Goal: Information Seeking & Learning: Learn about a topic

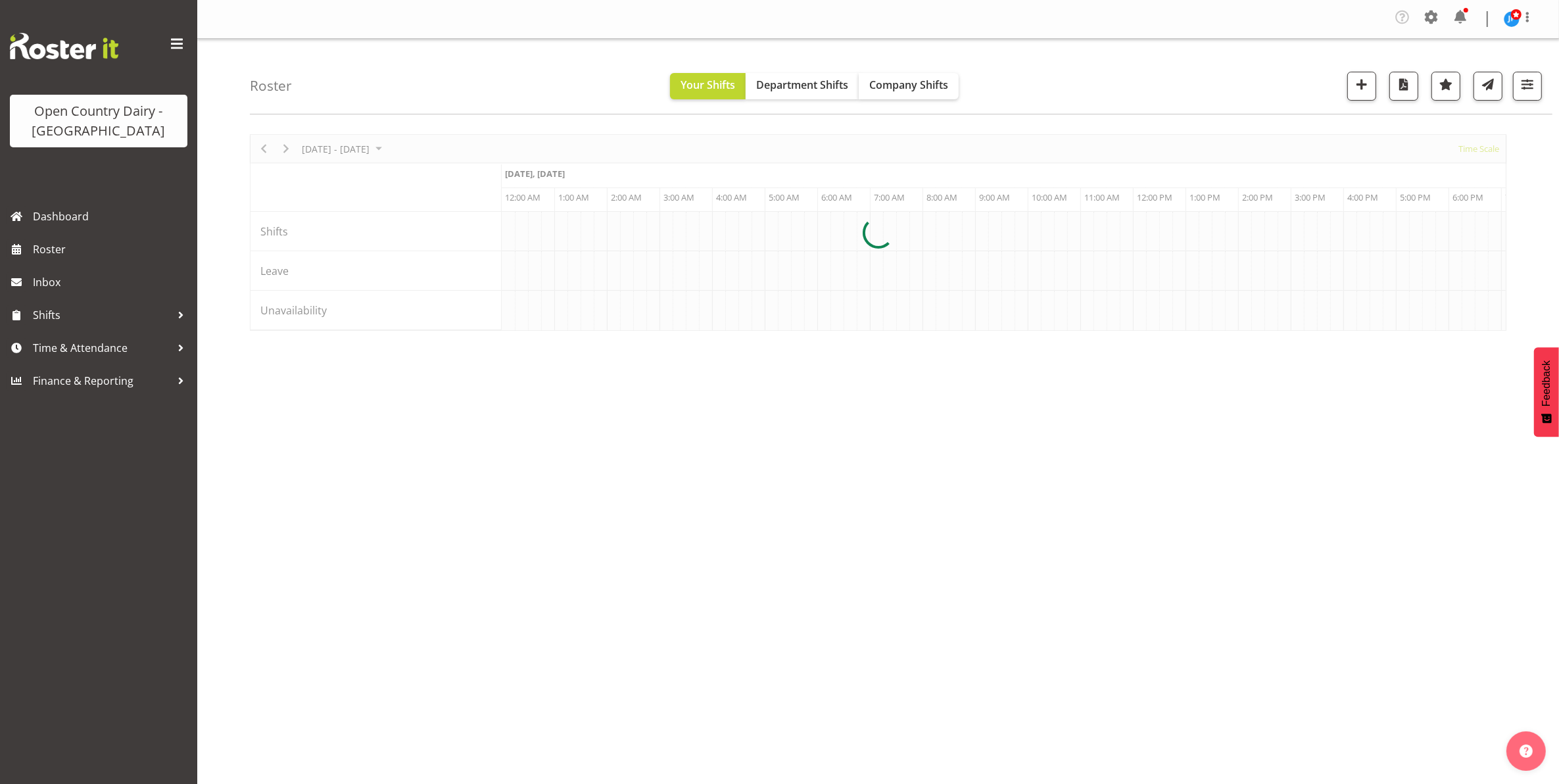
scroll to position [0, 1263]
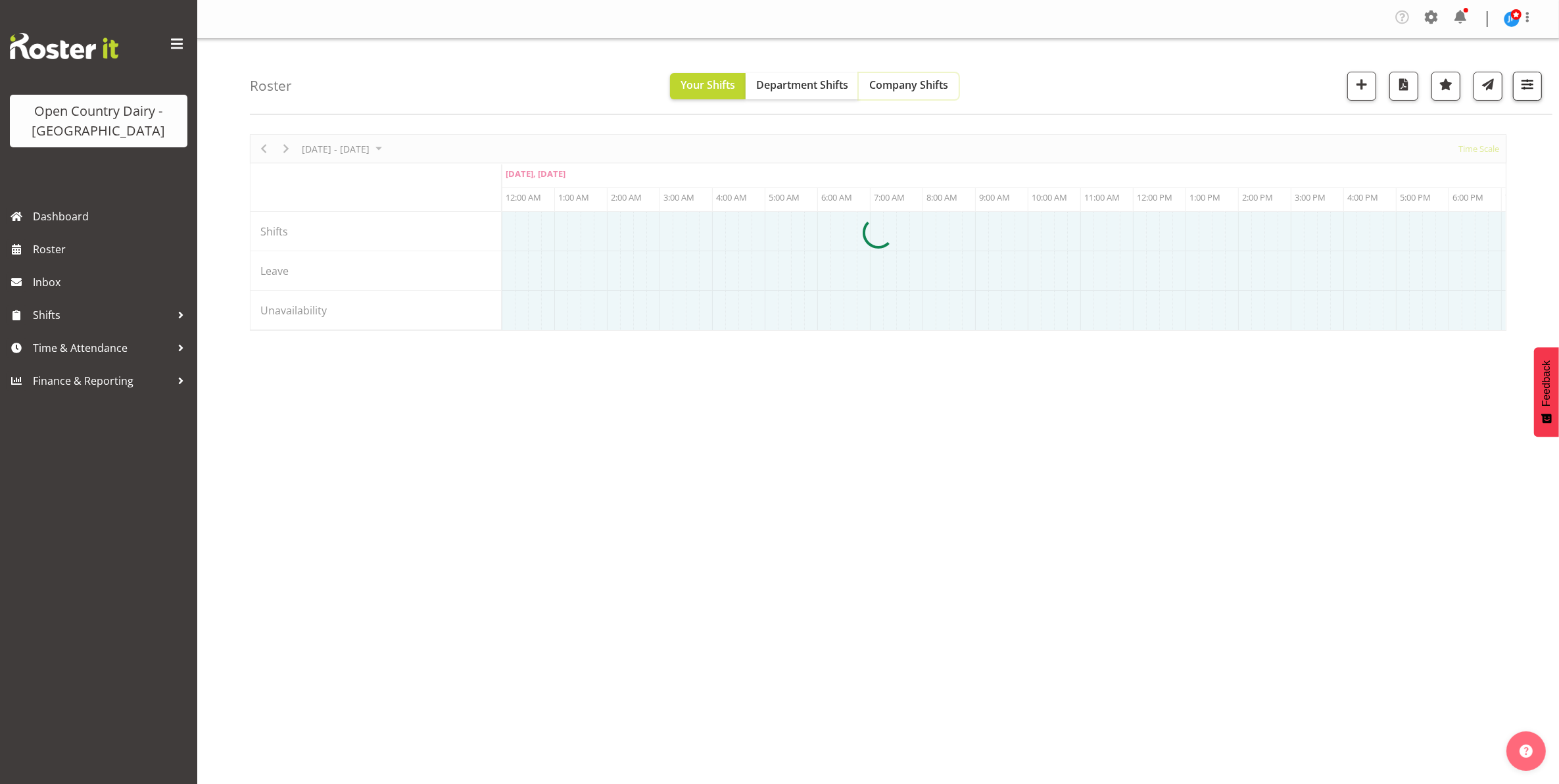
click at [930, 80] on span "Company Shifts" at bounding box center [908, 85] width 79 height 14
click at [900, 91] on span "Company Shifts" at bounding box center [908, 85] width 79 height 14
click at [1525, 84] on span "button" at bounding box center [1528, 84] width 17 height 17
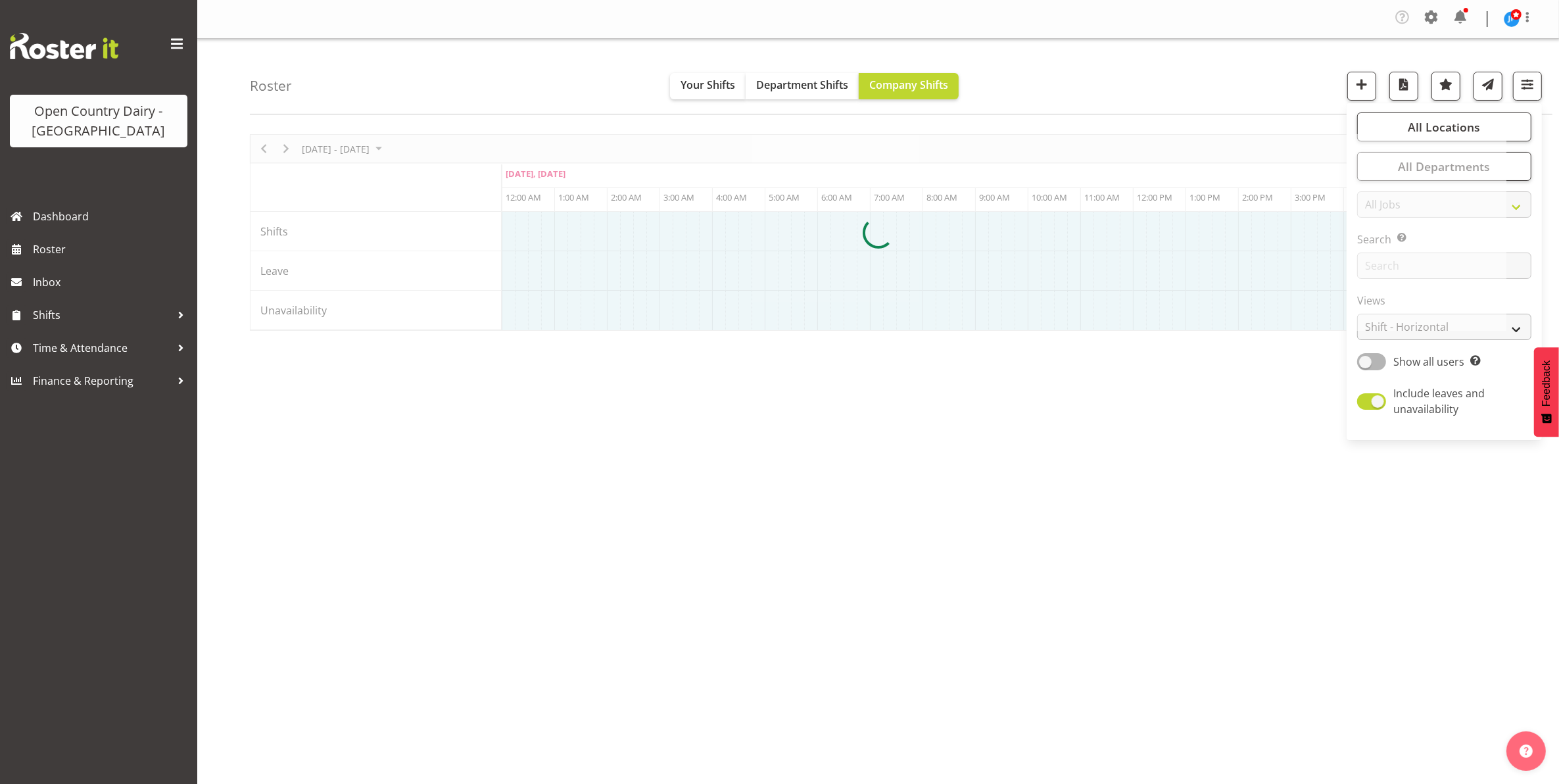
click at [1451, 329] on div at bounding box center [878, 233] width 1256 height 197
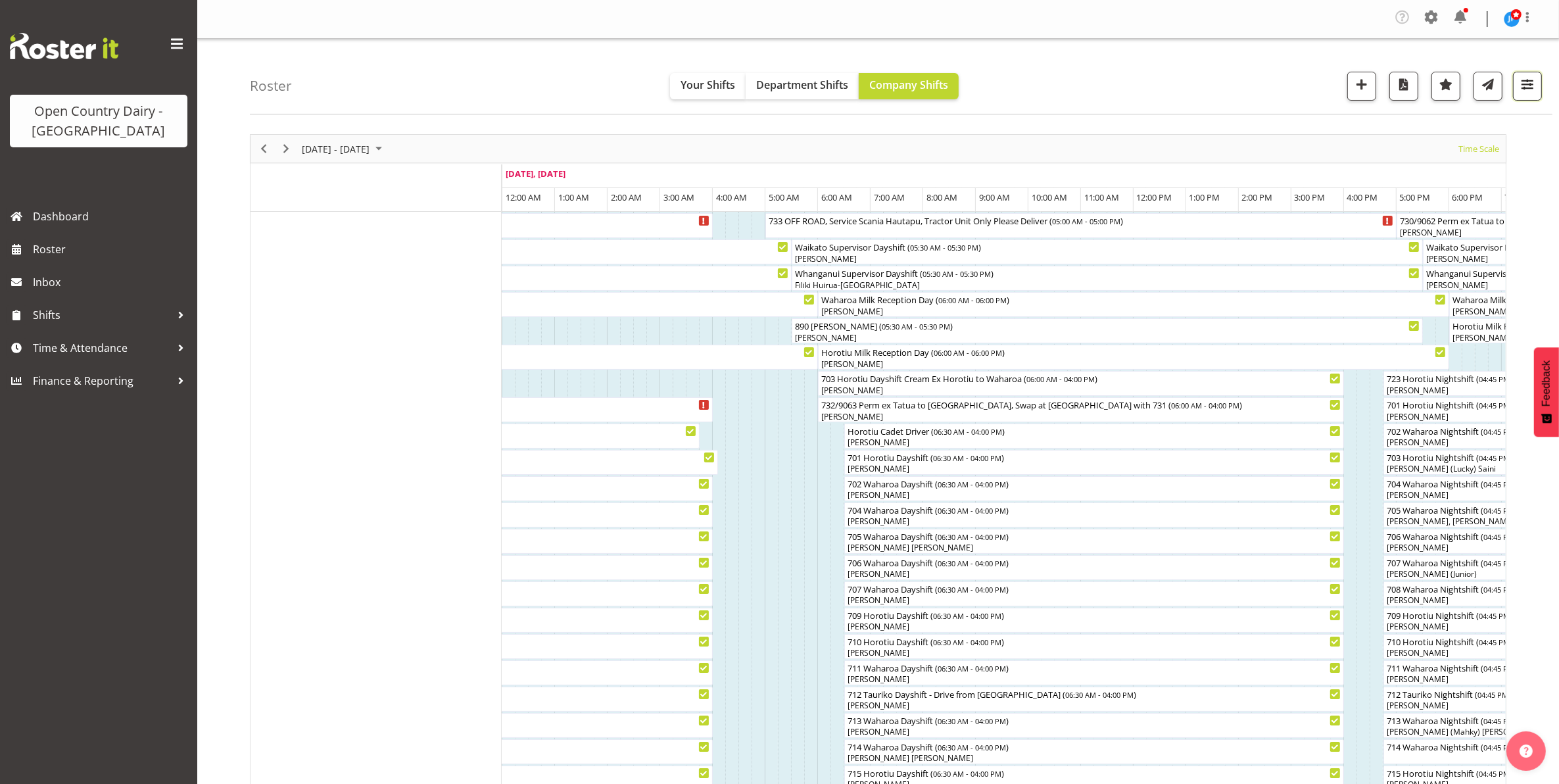
click at [1526, 86] on span "button" at bounding box center [1528, 84] width 17 height 17
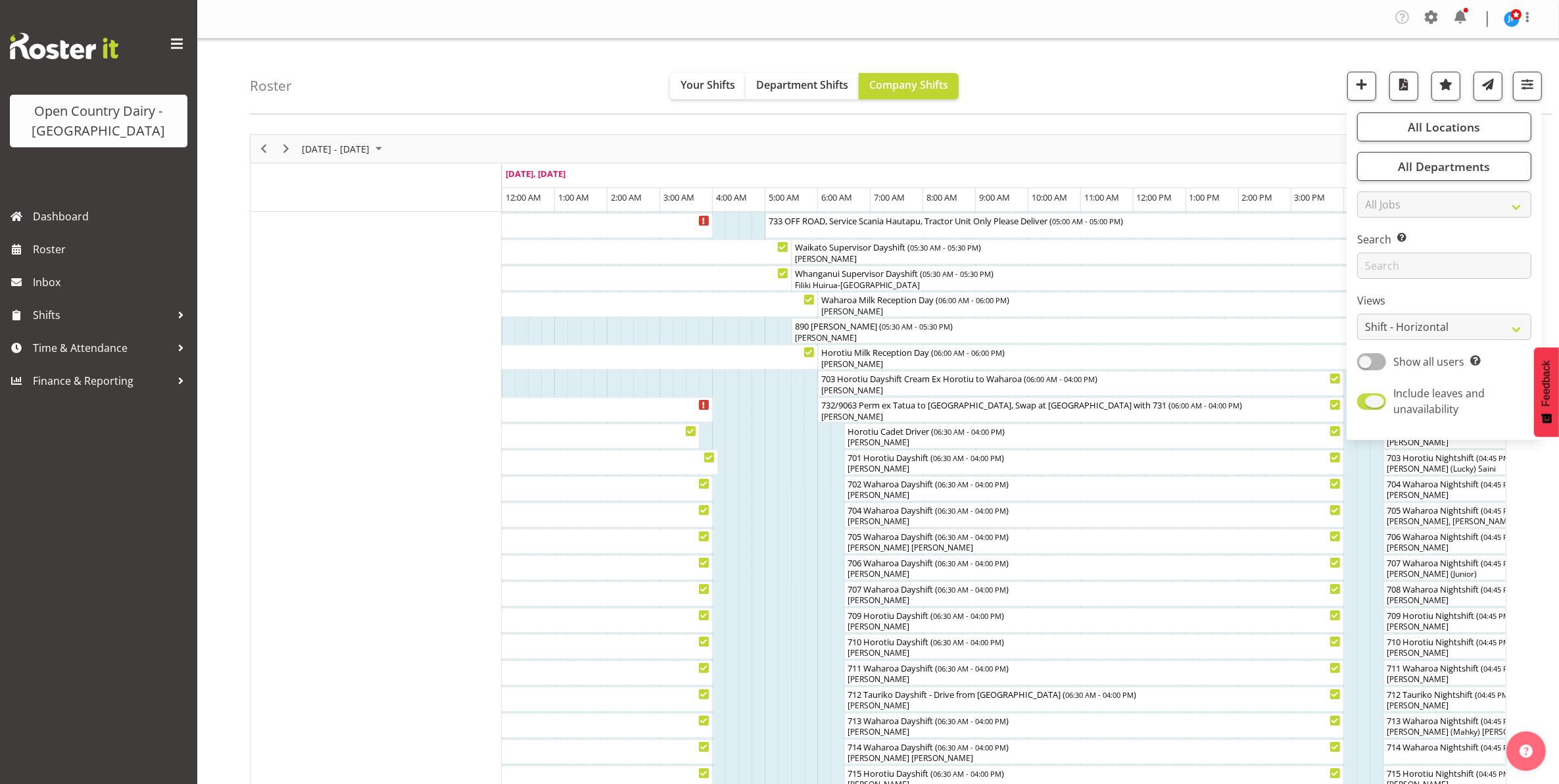
click at [1373, 402] on span at bounding box center [1371, 401] width 29 height 16
click at [1366, 402] on input "Include leaves and unavailability" at bounding box center [1361, 402] width 9 height 9
checkbox input "false"
click at [1511, 325] on select "Staff Role Shift - Horizontal Shift - Vertical Staff - Location" at bounding box center [1444, 327] width 174 height 26
drag, startPoint x: 1515, startPoint y: 324, endPoint x: 1398, endPoint y: 324, distance: 117.0
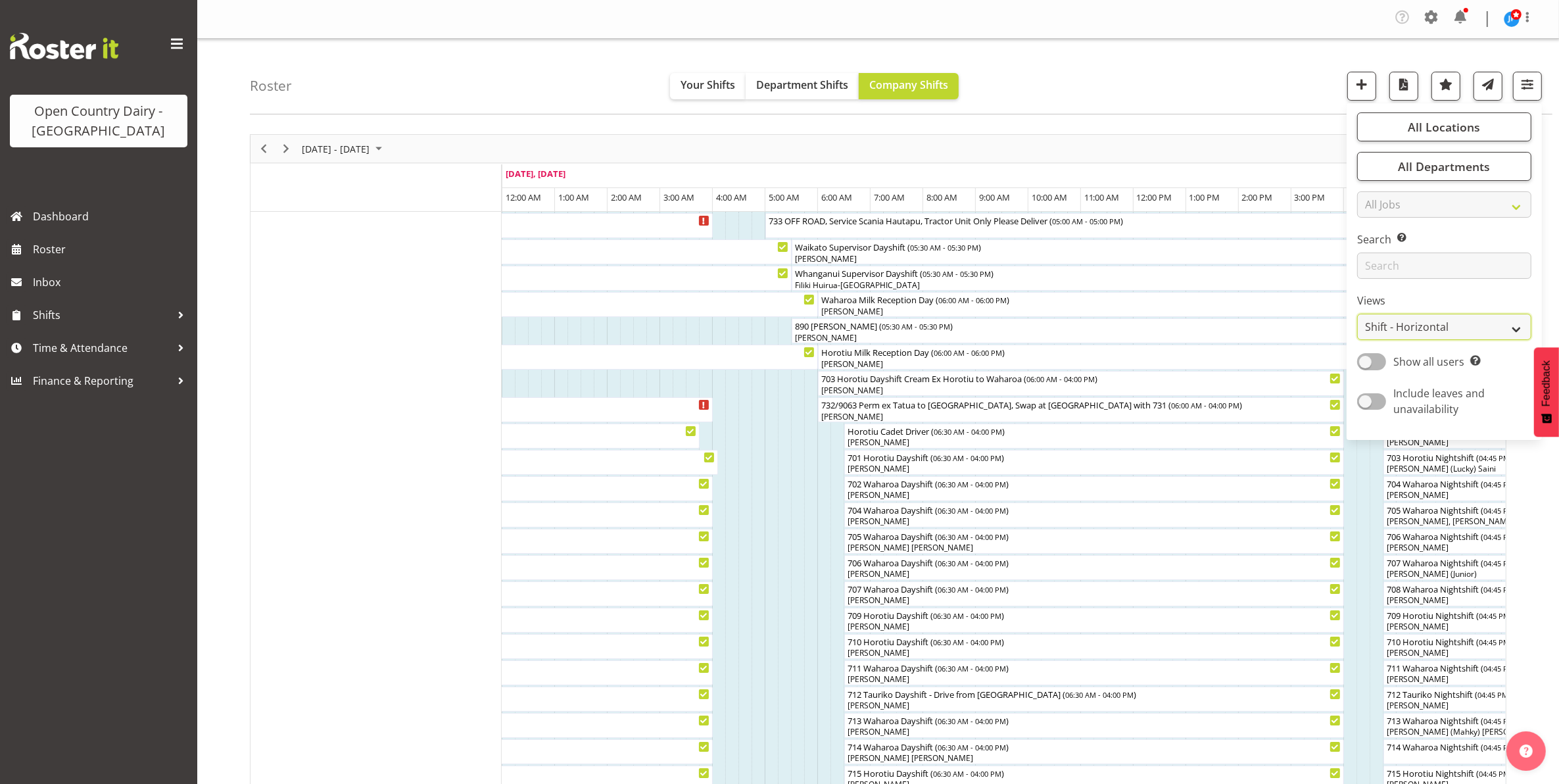
click at [1515, 324] on select "Staff Role Shift - Horizontal Shift - Vertical Staff - Location" at bounding box center [1444, 327] width 174 height 26
click at [1398, 324] on select "Staff Role Shift - Horizontal Shift - Vertical Staff - Location" at bounding box center [1444, 327] width 174 height 26
click at [1358, 314] on select "Staff Role Shift - Horizontal Shift - Vertical Staff - Location" at bounding box center [1444, 327] width 174 height 26
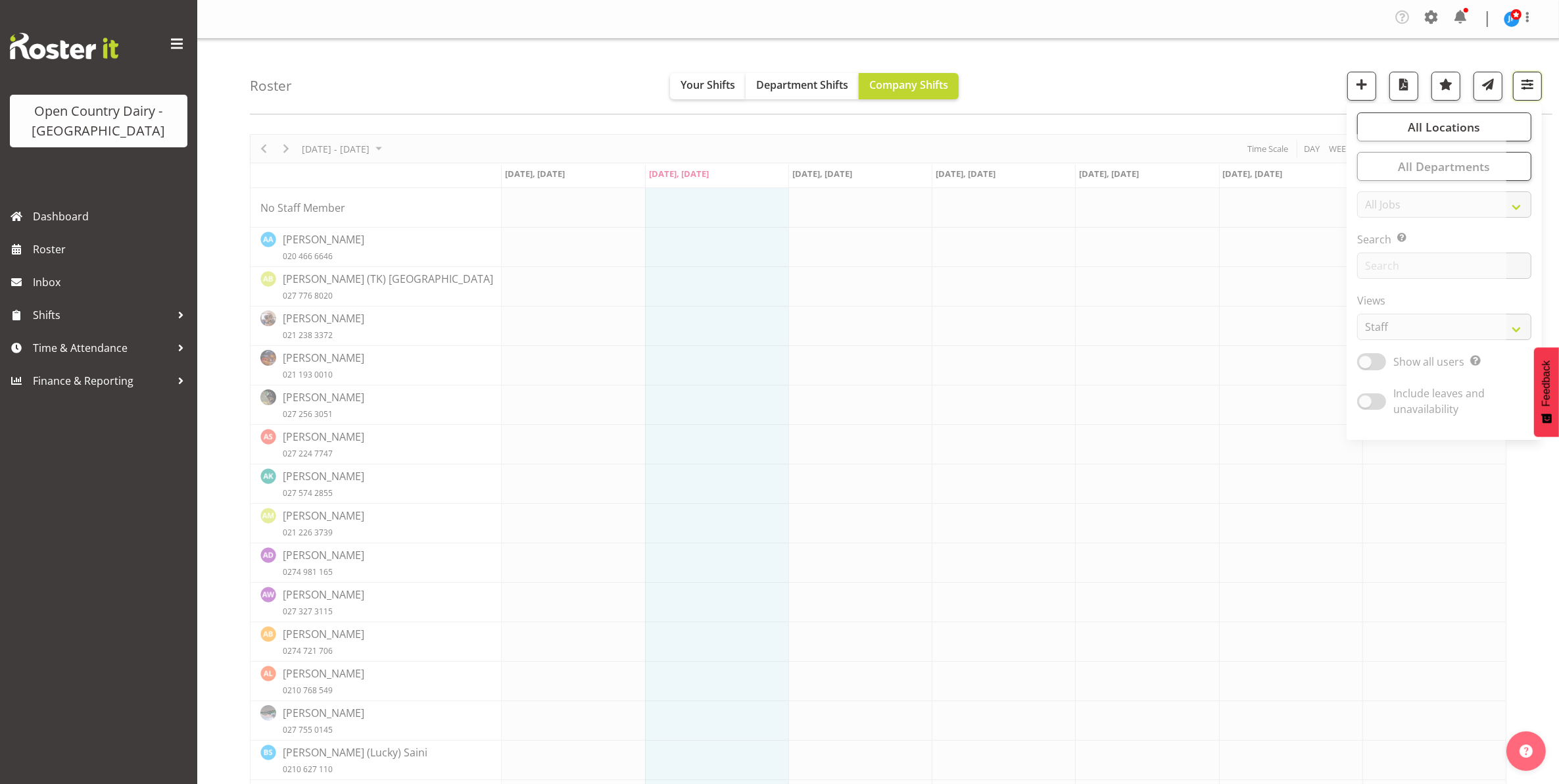
click at [1527, 83] on span "button" at bounding box center [1528, 84] width 17 height 17
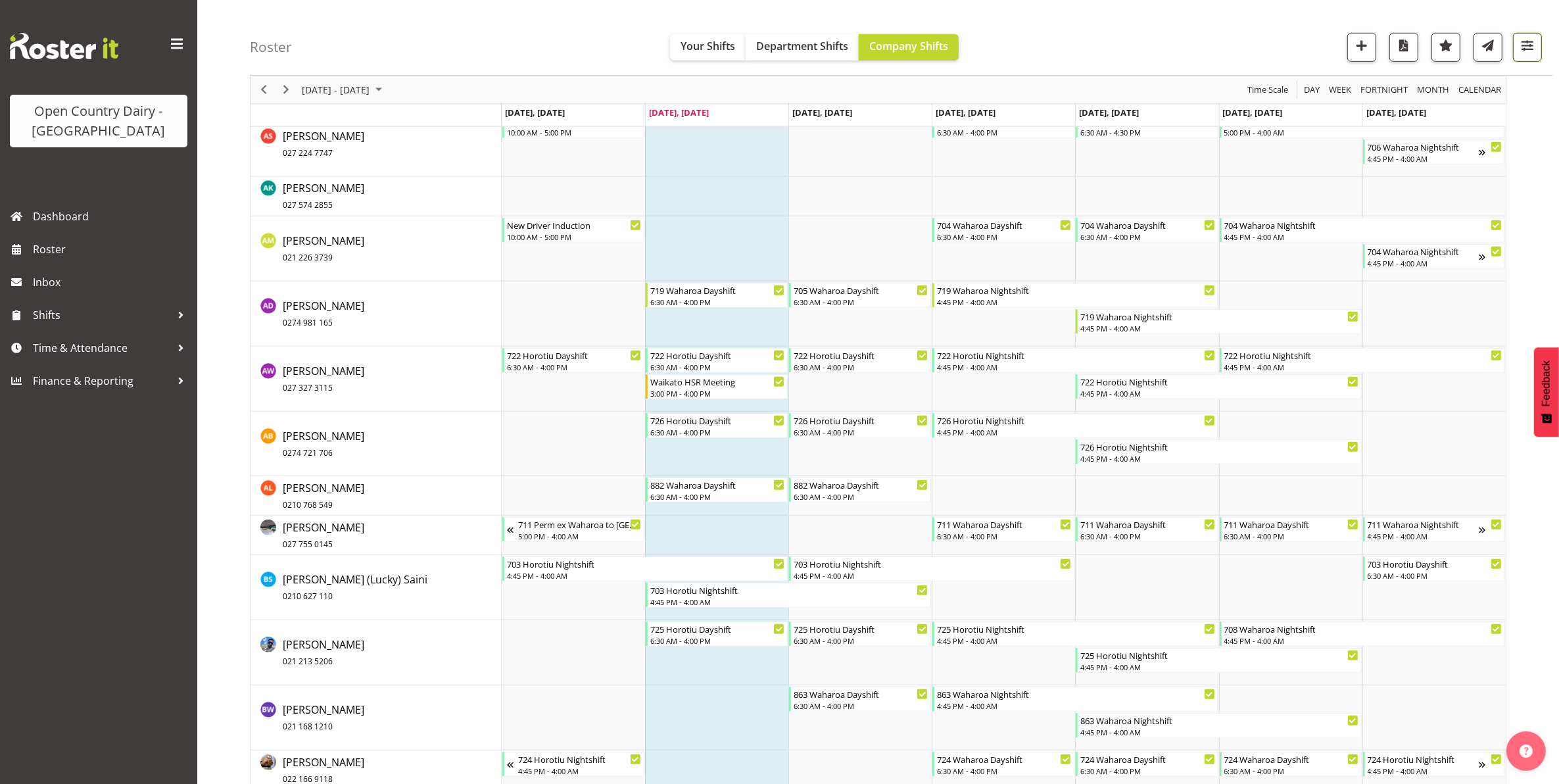
scroll to position [1069, 0]
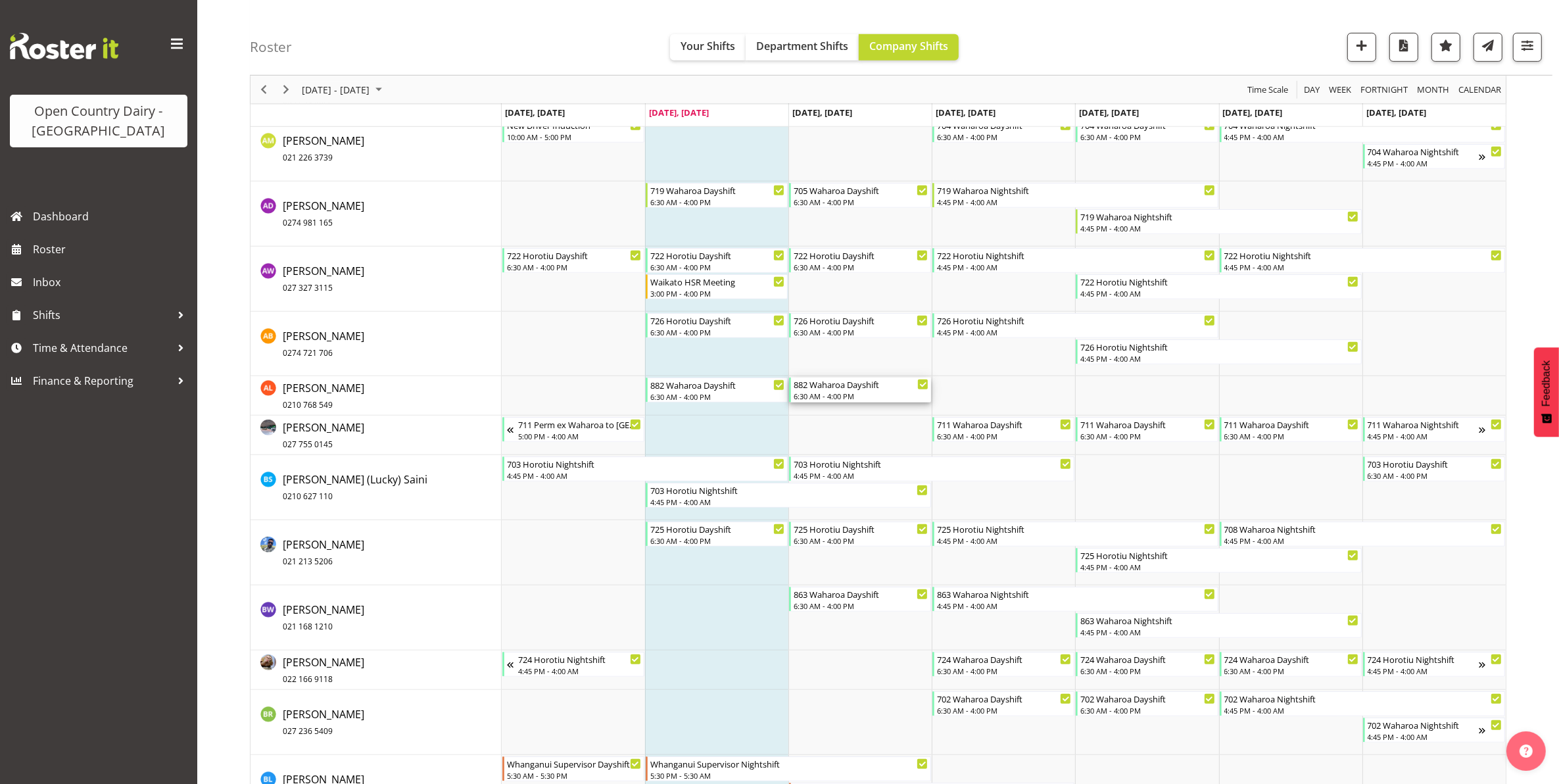
click at [841, 392] on div "6:30 AM - 4:00 PM" at bounding box center [860, 395] width 135 height 11
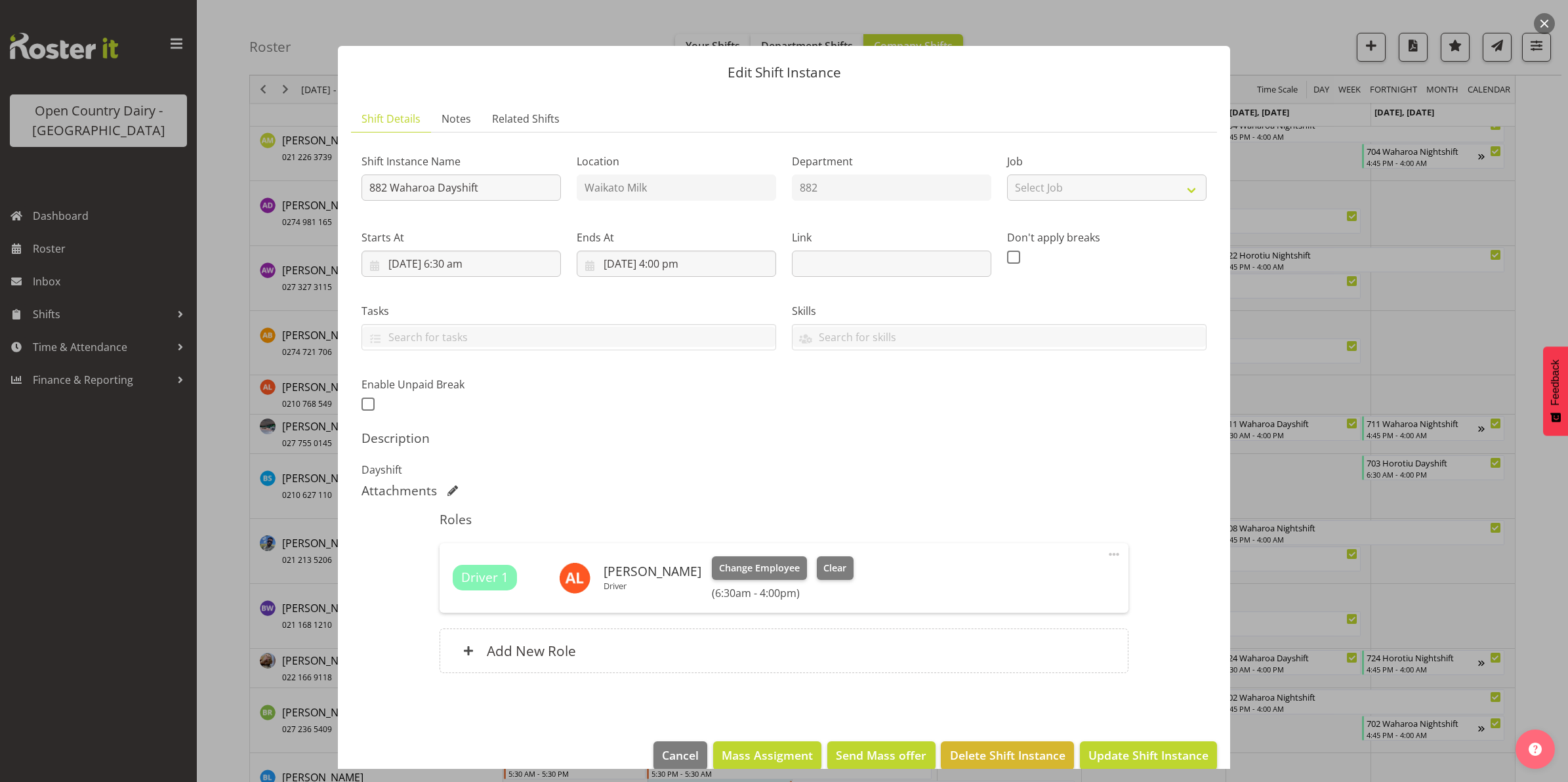
click at [1540, 18] on button "button" at bounding box center [1544, 23] width 21 height 21
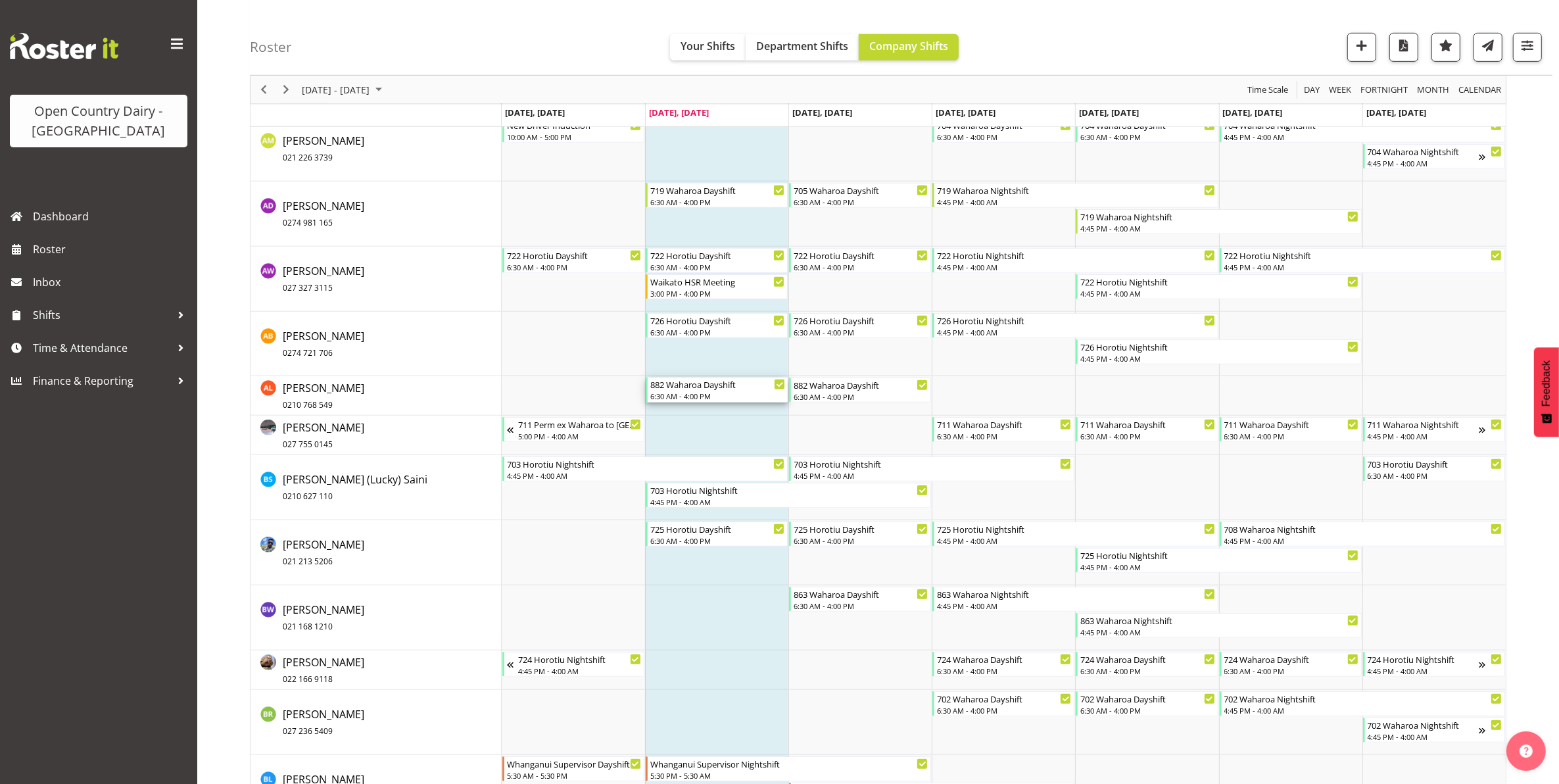
click at [693, 390] on div "882 Waharoa Dayshift" at bounding box center [718, 384] width 135 height 13
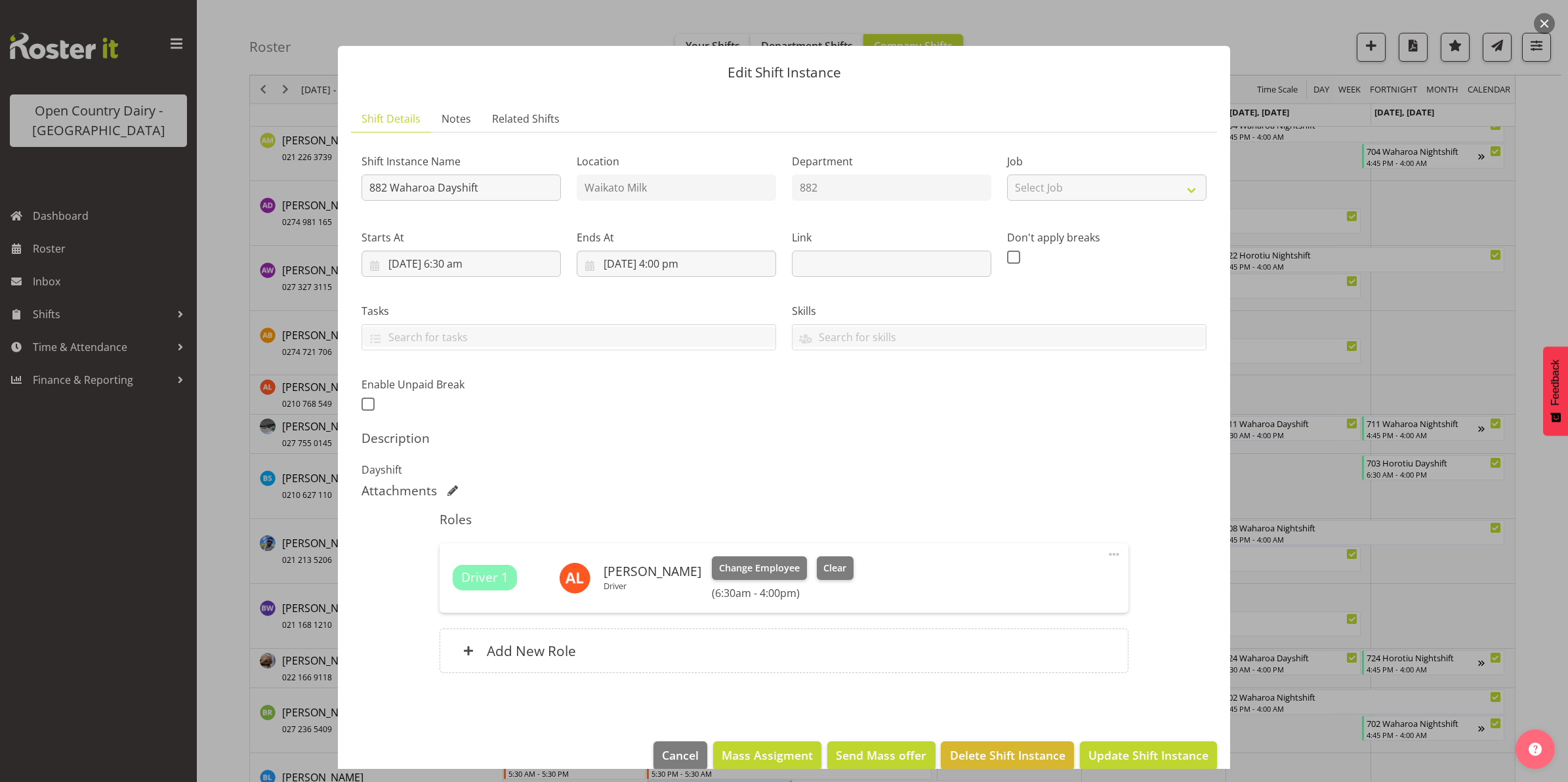
click at [1543, 20] on button "button" at bounding box center [1544, 23] width 21 height 21
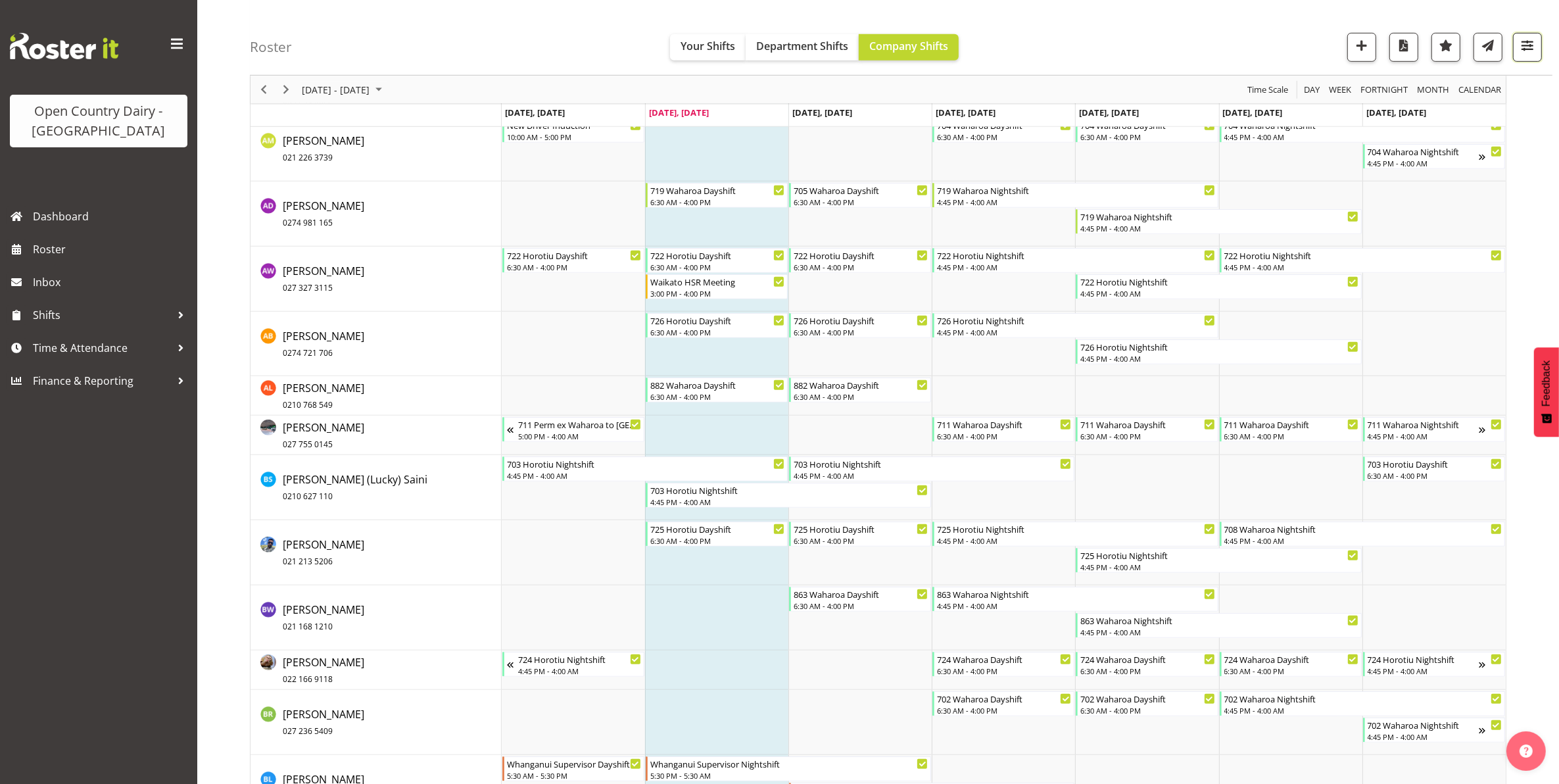
click at [1523, 46] on span "button" at bounding box center [1528, 46] width 17 height 17
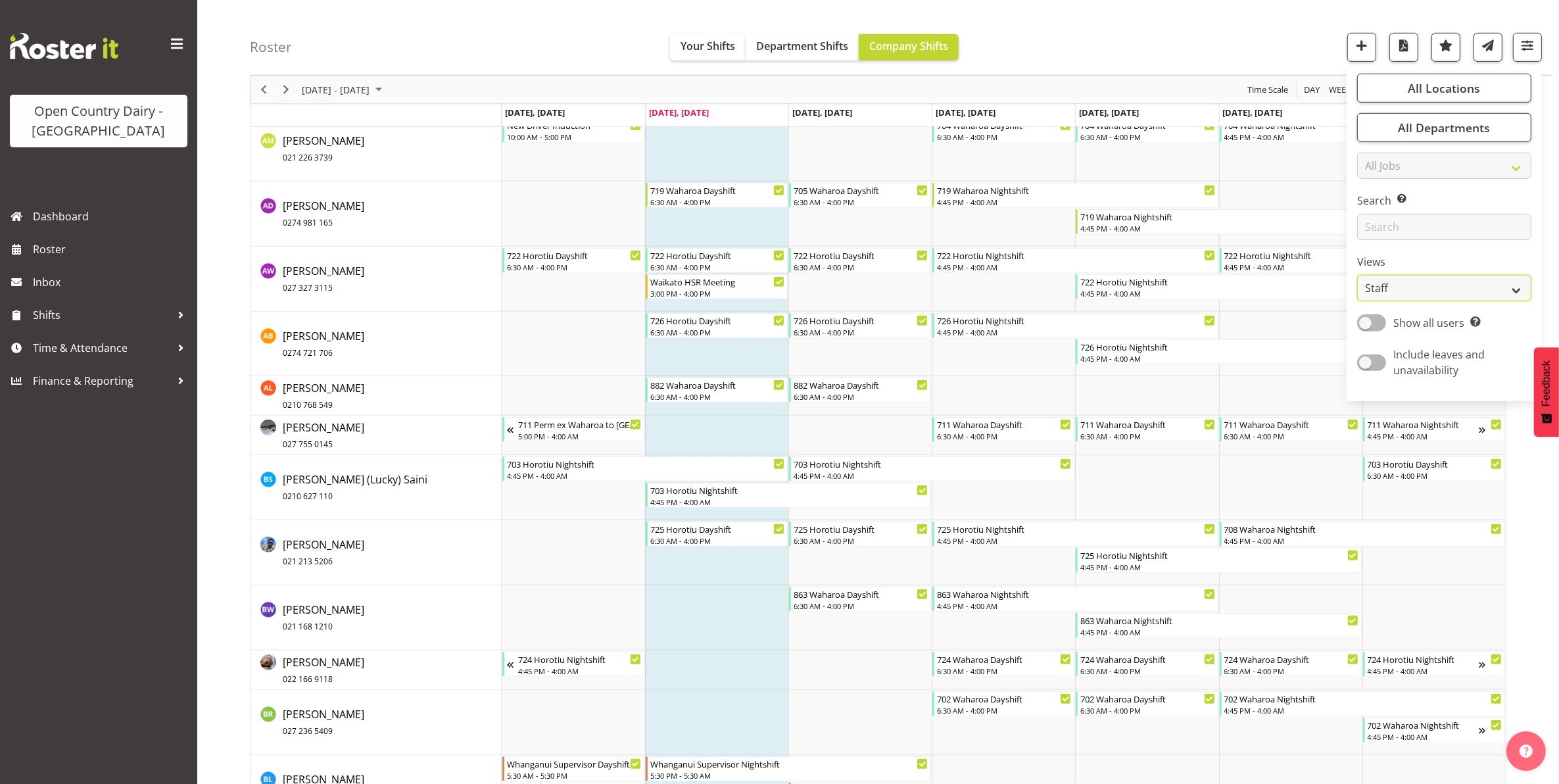
click at [1435, 290] on select "Staff Role Shift - Horizontal Shift - Vertical Staff - Location" at bounding box center [1444, 287] width 174 height 26
select select "shiftH"
click at [1358, 301] on select "Staff Role Shift - Horizontal Shift - Vertical Staff - Location" at bounding box center [1444, 287] width 174 height 26
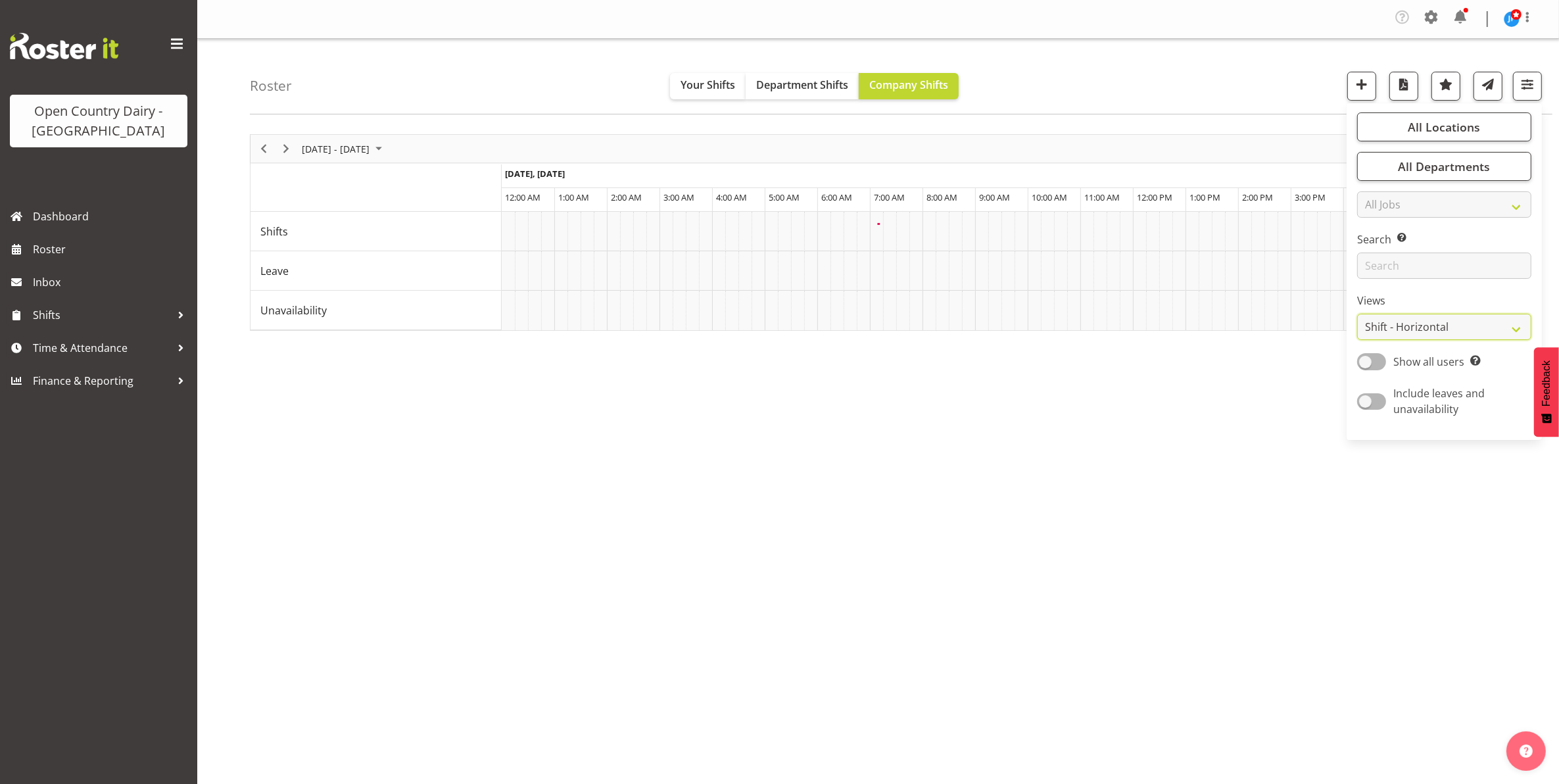
scroll to position [0, 0]
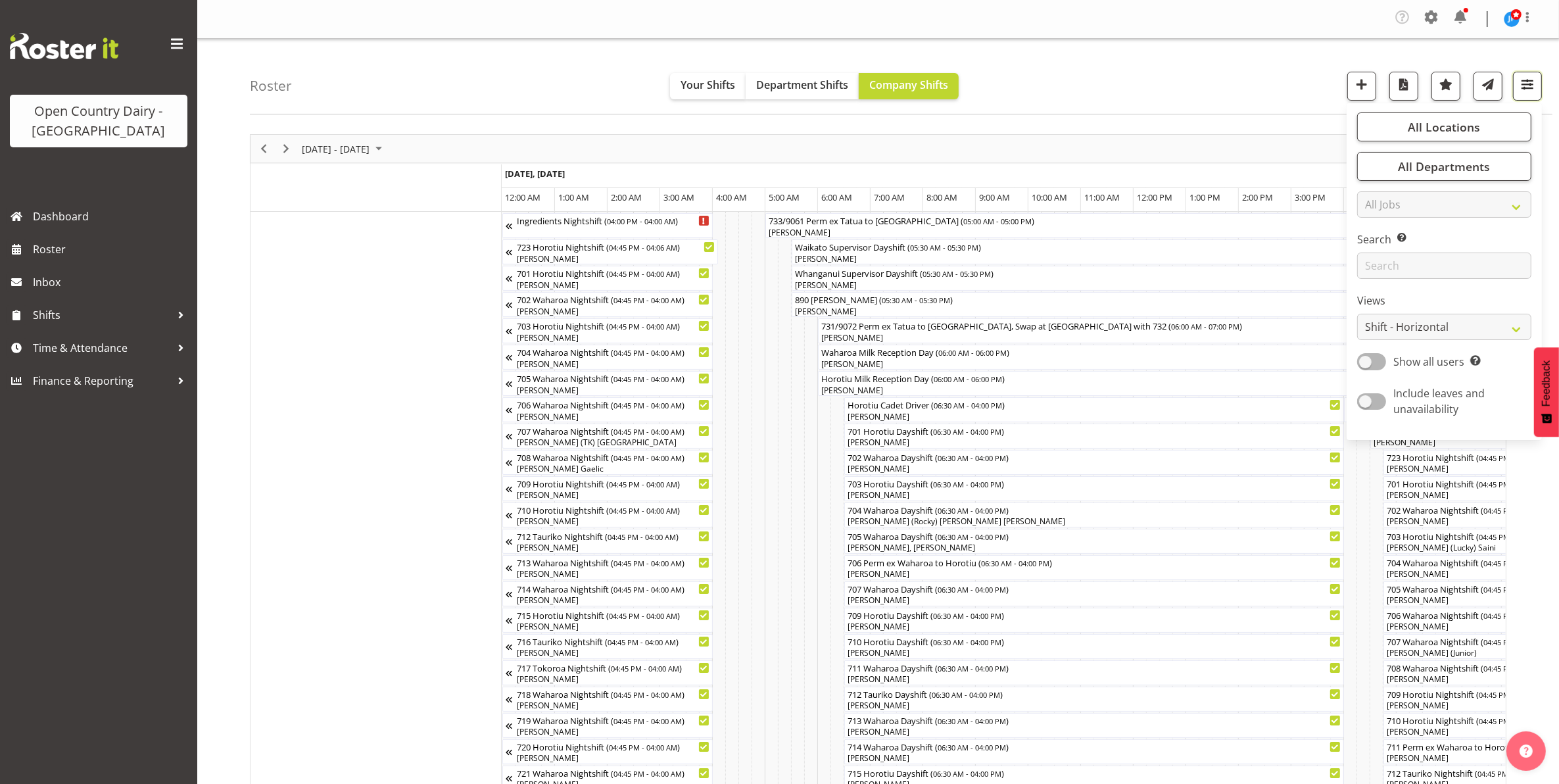
click at [1527, 87] on span "button" at bounding box center [1528, 84] width 17 height 17
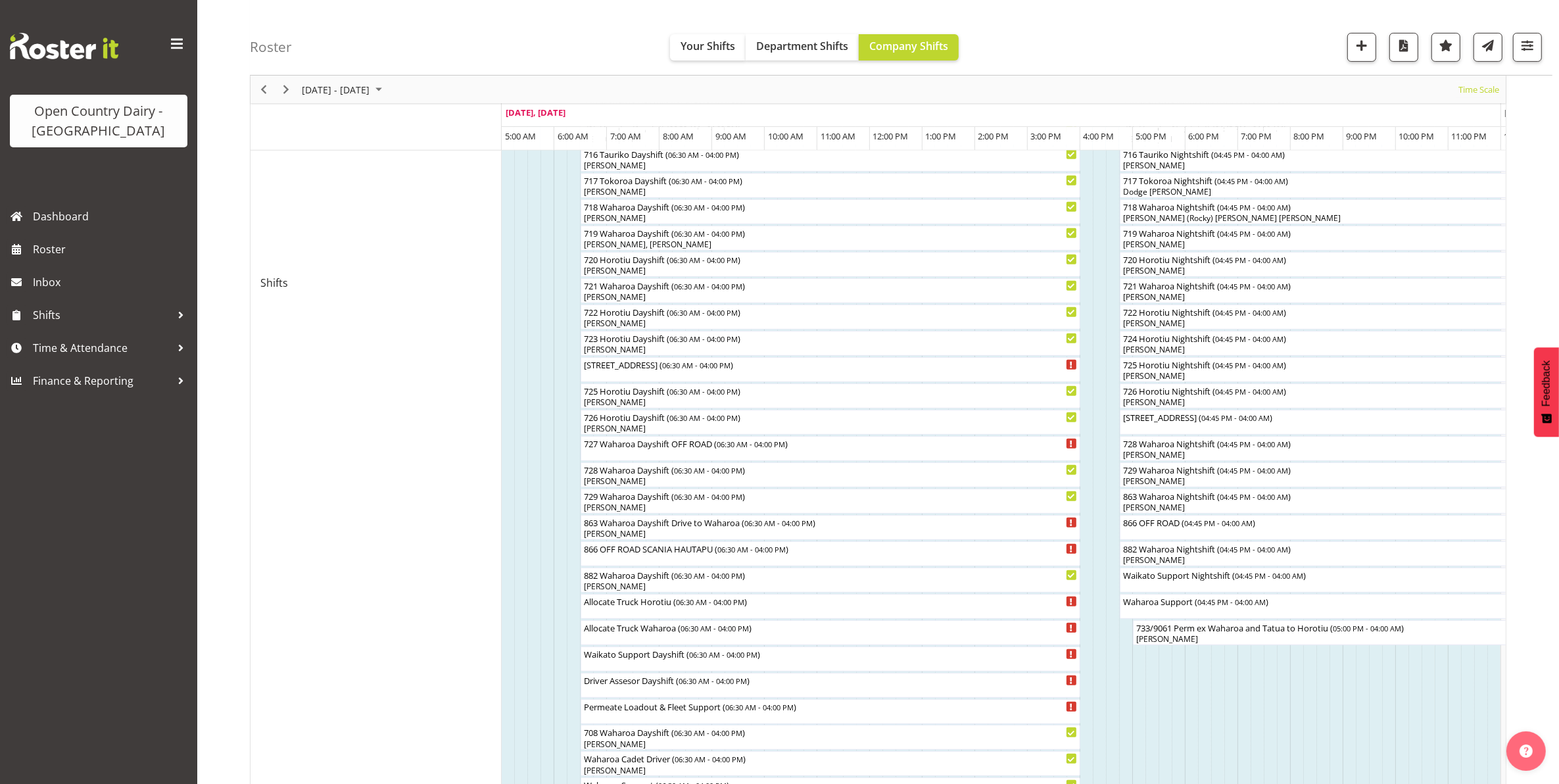
scroll to position [469, 0]
